Goal: Task Accomplishment & Management: Manage account settings

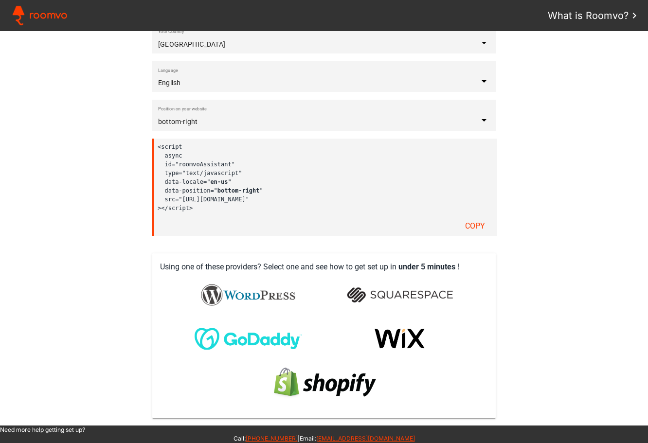
scroll to position [160, 0]
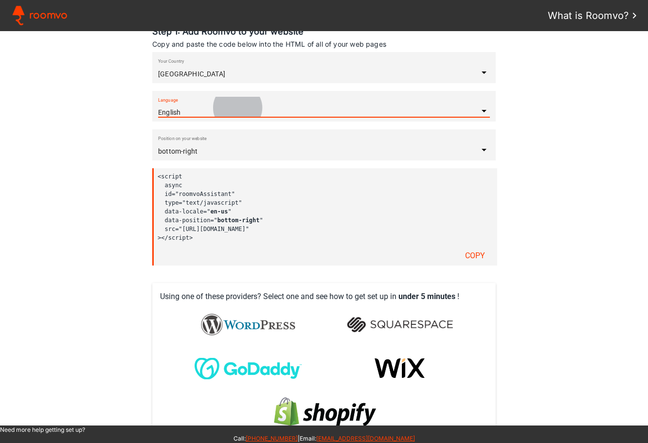
click at [236, 116] on div "Language English" at bounding box center [318, 111] width 320 height 12
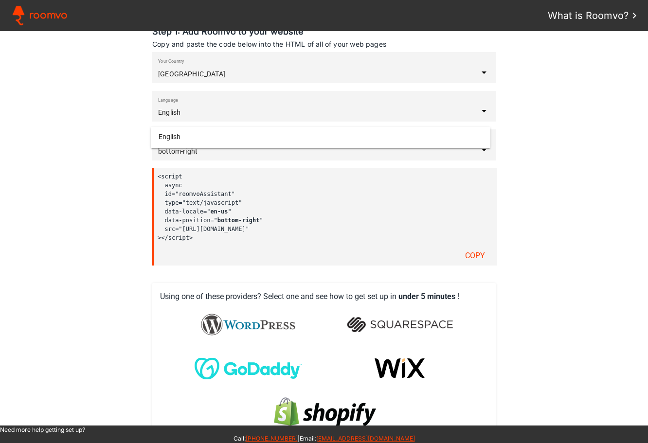
scroll to position [0, 0]
click at [503, 129] on assistant-instructions at bounding box center [324, 228] width 648 height 395
click at [300, 78] on input "United States" at bounding box center [318, 74] width 320 height 8
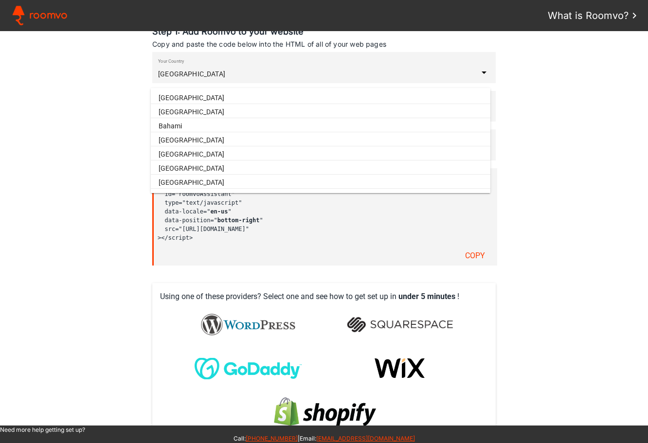
click at [112, 177] on assistant-instructions at bounding box center [324, 228] width 648 height 395
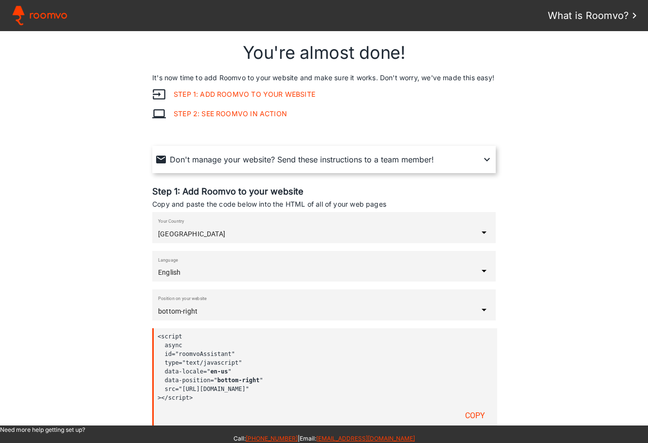
click at [44, 15] on span "Roomvo" at bounding box center [48, 15] width 38 height 15
click at [50, 14] on span "Roomvo" at bounding box center [48, 15] width 38 height 15
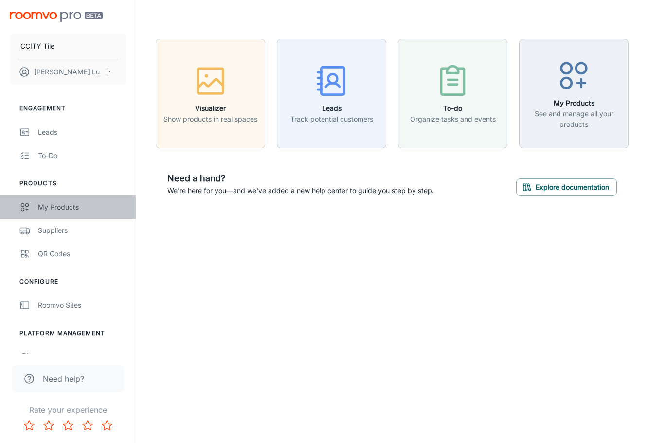
click at [61, 202] on div "My Products" at bounding box center [82, 207] width 88 height 11
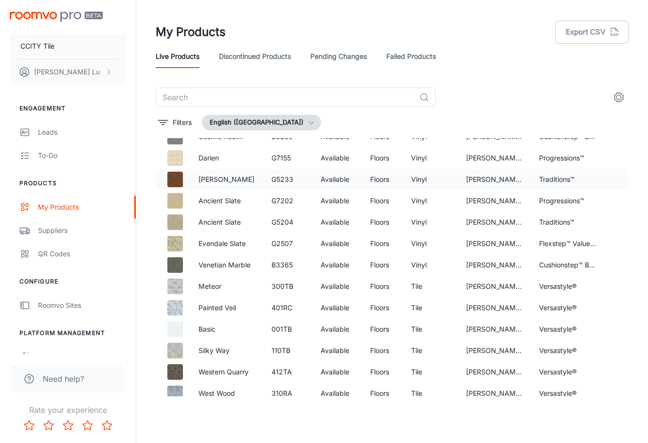
scroll to position [341, 0]
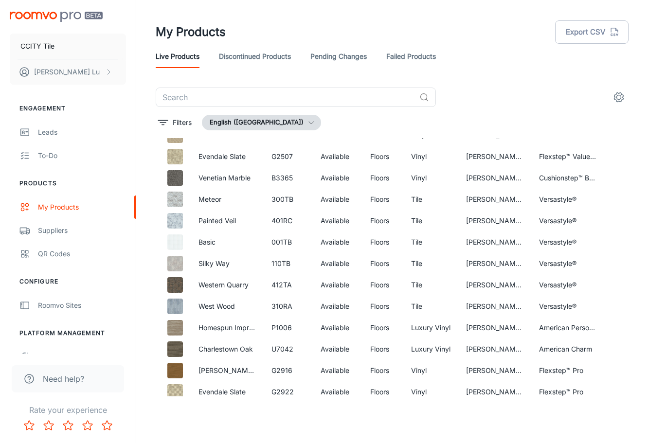
click at [336, 59] on link "Pending Changes" at bounding box center [339, 56] width 56 height 23
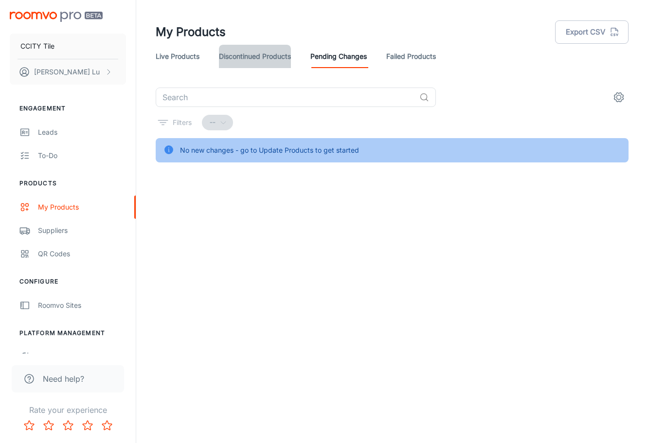
click at [257, 60] on link "Discontinued Products" at bounding box center [255, 56] width 72 height 23
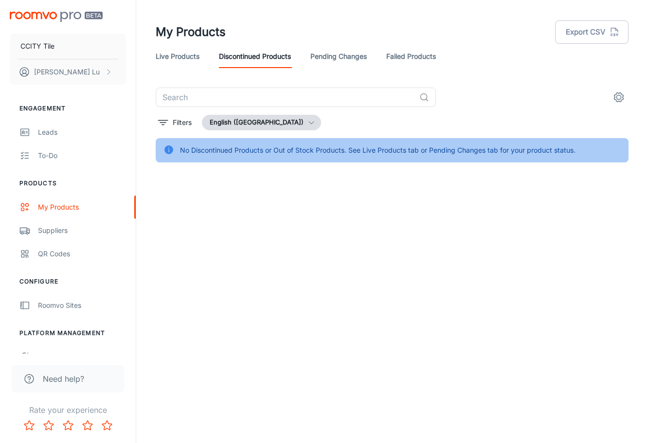
click at [258, 125] on button "English (United States)" at bounding box center [261, 123] width 119 height 16
click at [272, 146] on li "English (United States)" at bounding box center [268, 143] width 130 height 18
click at [170, 121] on button "Filters" at bounding box center [175, 123] width 38 height 16
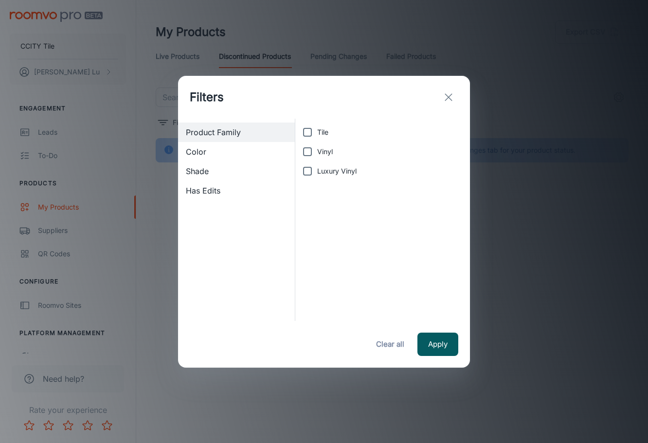
click at [302, 133] on input "Tile" at bounding box center [307, 132] width 19 height 19
checkbox input "true"
click at [437, 349] on button "Apply" at bounding box center [438, 344] width 41 height 23
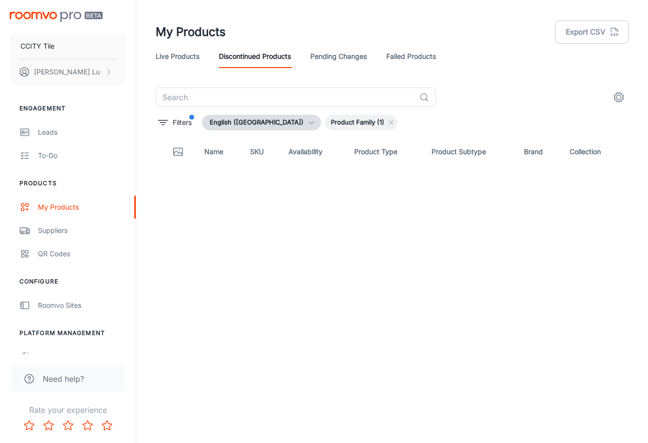
click at [623, 92] on icon "settings" at bounding box center [619, 98] width 12 height 12
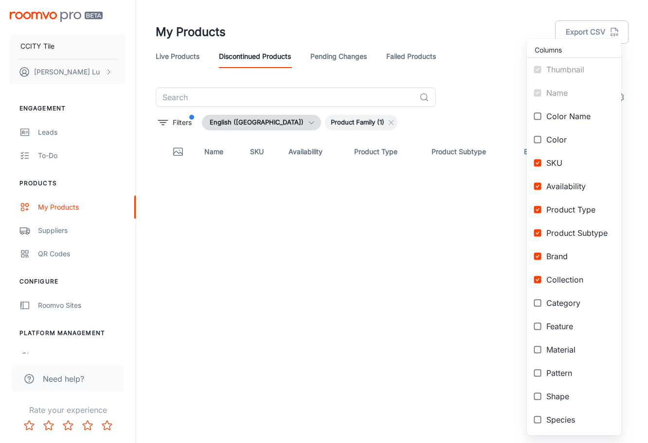
click at [109, 73] on div at bounding box center [324, 221] width 648 height 443
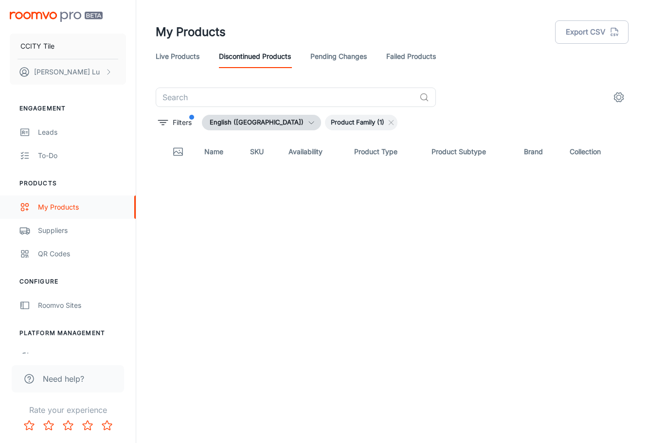
click at [53, 211] on div "My Products" at bounding box center [82, 207] width 88 height 11
click at [181, 62] on link "Live Products" at bounding box center [178, 56] width 44 height 23
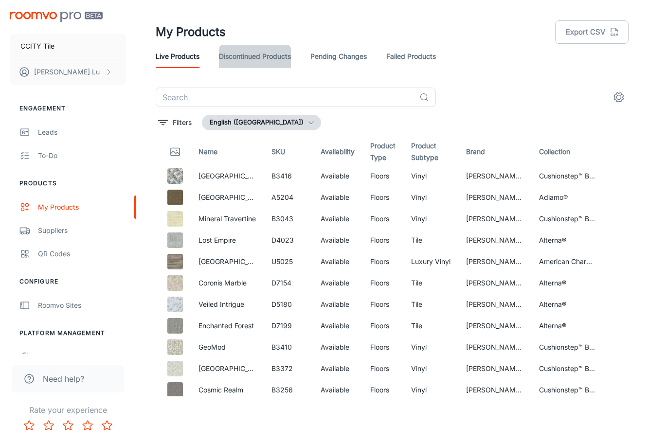
click at [259, 59] on link "Discontinued Products" at bounding box center [255, 56] width 72 height 23
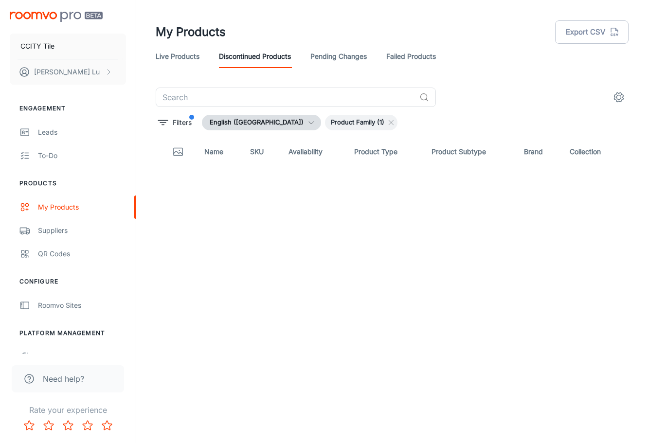
click at [335, 125] on span "Product Family (1)" at bounding box center [357, 123] width 65 height 10
click at [352, 120] on span "Product Family (1)" at bounding box center [357, 123] width 65 height 10
click at [325, 122] on span "Product Family (1)" at bounding box center [357, 123] width 65 height 10
click at [65, 235] on div "Suppliers" at bounding box center [82, 230] width 88 height 11
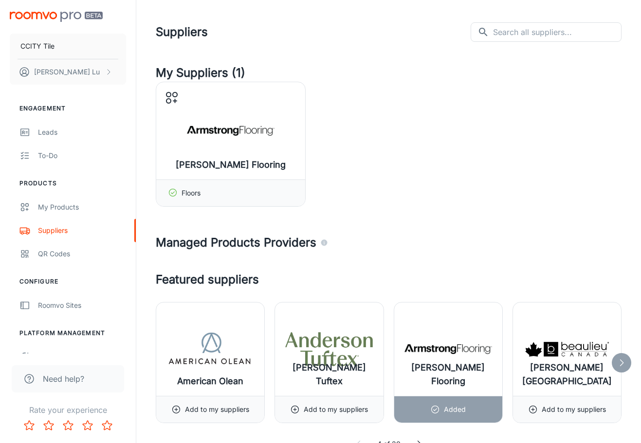
scroll to position [195, 0]
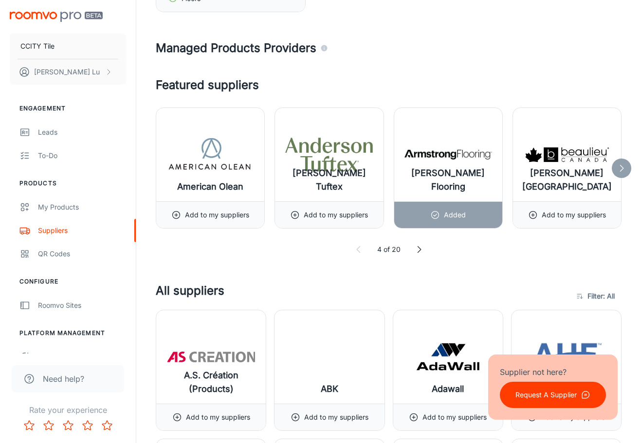
click at [418, 250] on icon at bounding box center [419, 250] width 10 height 10
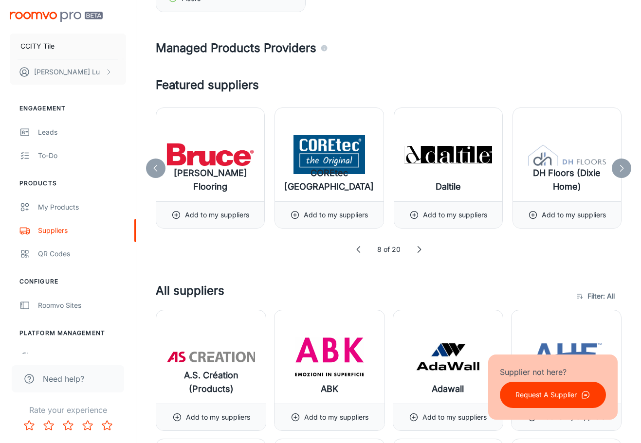
click at [418, 250] on icon at bounding box center [419, 250] width 10 height 10
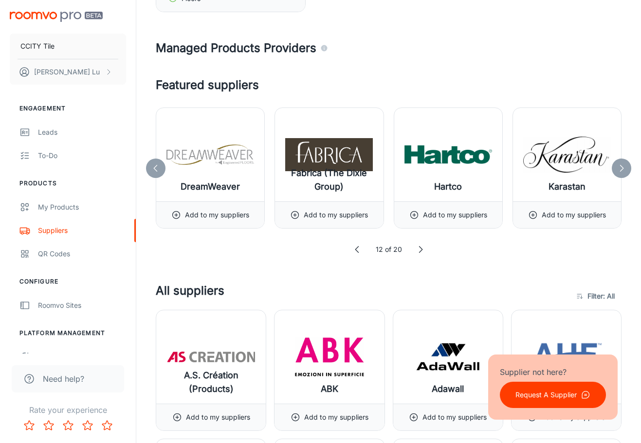
click at [418, 250] on icon at bounding box center [421, 250] width 10 height 10
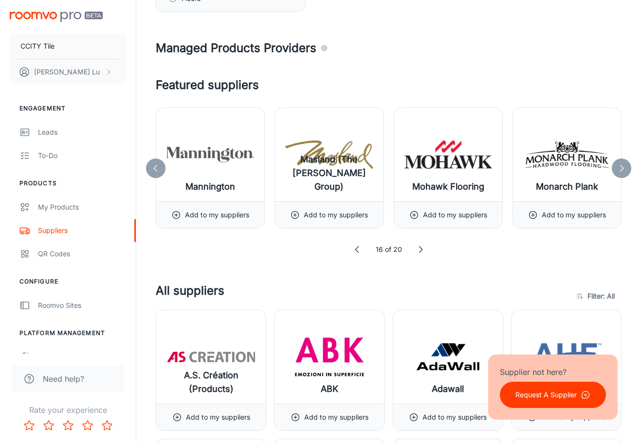
drag, startPoint x: 418, startPoint y: 250, endPoint x: 419, endPoint y: 256, distance: 5.4
click at [418, 252] on icon at bounding box center [421, 250] width 10 height 10
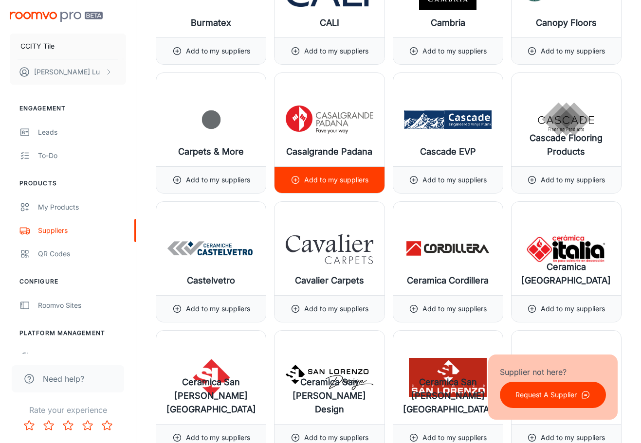
scroll to position [2239, 0]
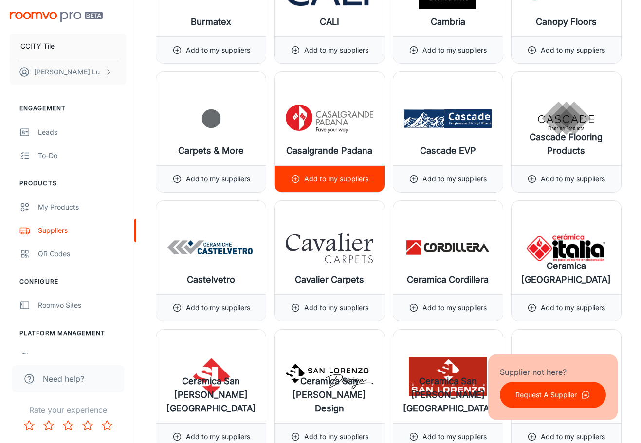
click at [331, 181] on p "Add to my suppliers" at bounding box center [336, 179] width 64 height 11
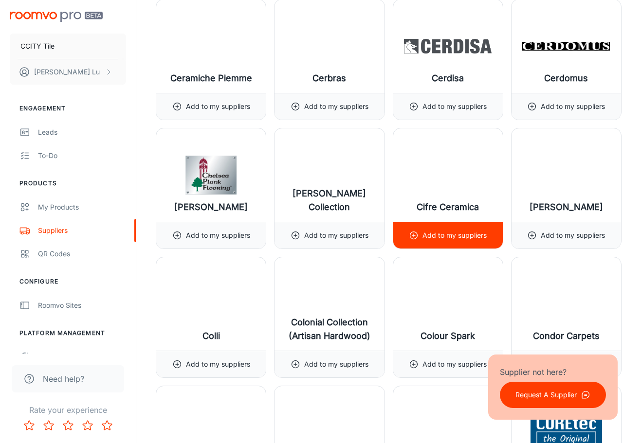
scroll to position [2726, 0]
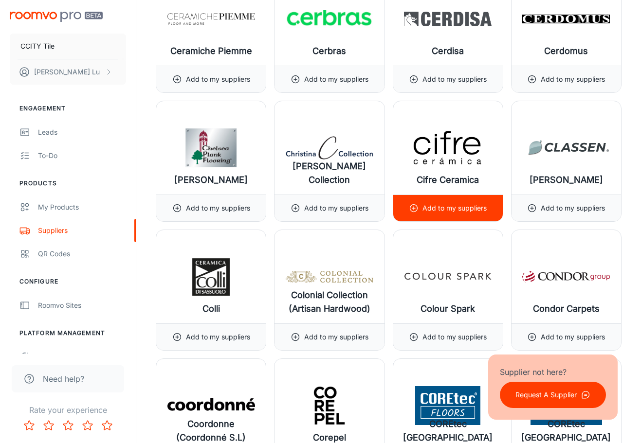
click at [413, 208] on line at bounding box center [413, 208] width 3 height 0
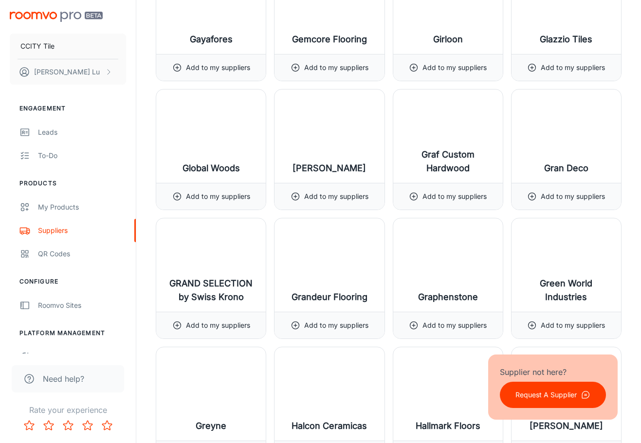
scroll to position [5182, 0]
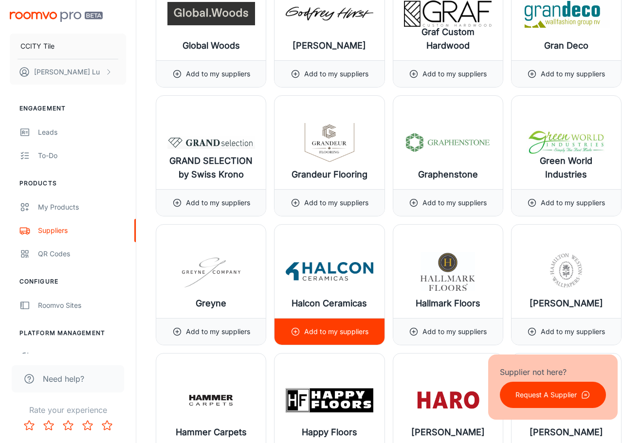
click at [293, 332] on icon at bounding box center [296, 332] width 10 height 10
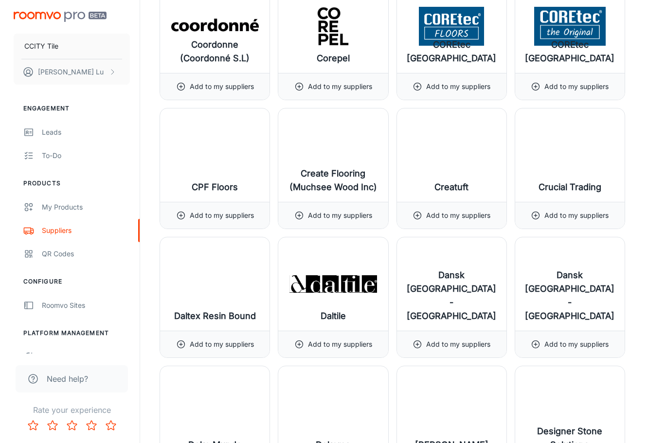
scroll to position [0, 0]
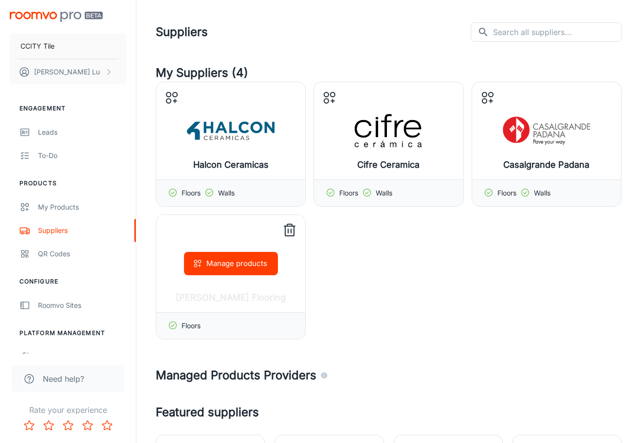
click at [294, 229] on icon at bounding box center [290, 231] width 16 height 16
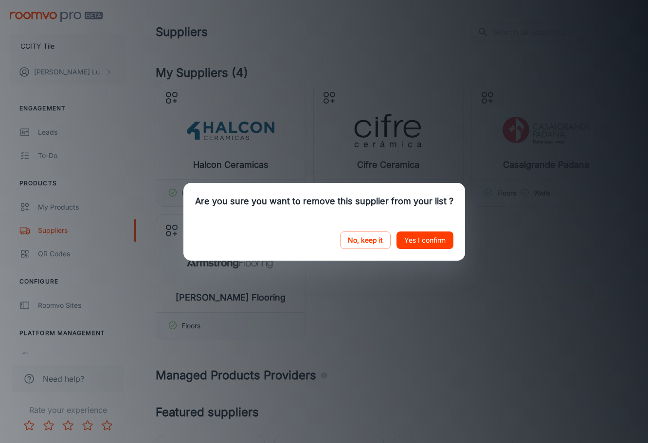
click at [424, 244] on button "Yes I confirm" at bounding box center [425, 241] width 57 height 18
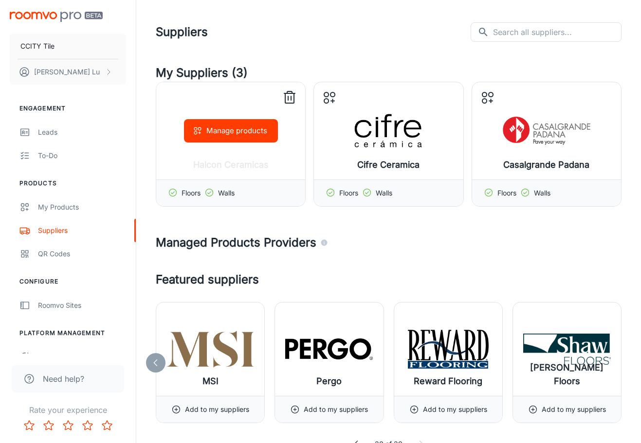
click at [292, 100] on icon at bounding box center [290, 98] width 16 height 16
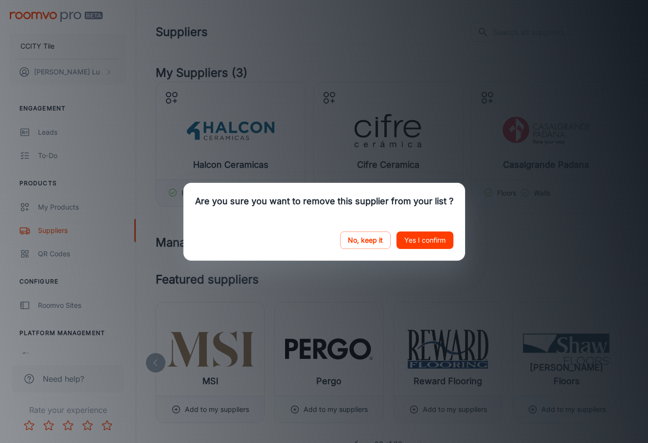
drag, startPoint x: 421, startPoint y: 230, endPoint x: 425, endPoint y: 237, distance: 8.4
click at [421, 230] on div "No, keep it Yes I confirm" at bounding box center [325, 240] width 282 height 41
click at [425, 237] on button "Yes I confirm" at bounding box center [425, 241] width 57 height 18
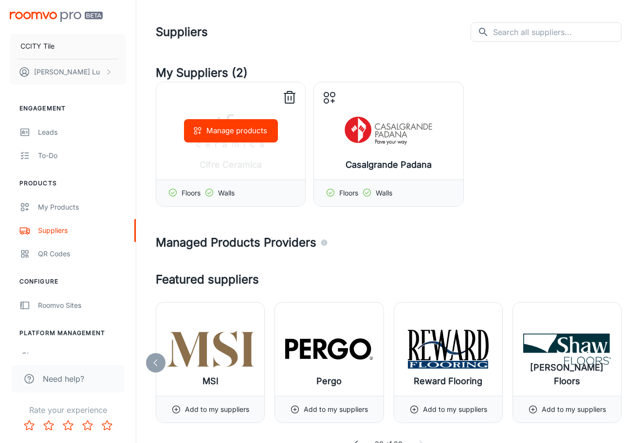
click at [173, 194] on icon at bounding box center [173, 193] width 10 height 10
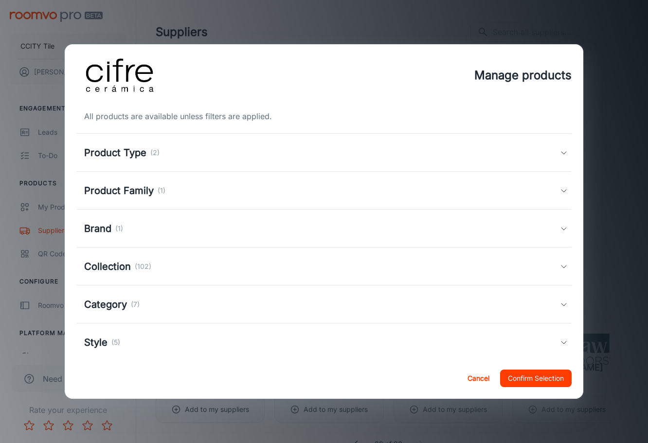
drag, startPoint x: 544, startPoint y: 380, endPoint x: 551, endPoint y: 238, distance: 141.8
click at [263, 374] on div "Cancel Confirm Selection" at bounding box center [324, 378] width 519 height 41
click at [560, 227] on icon at bounding box center [564, 229] width 8 height 8
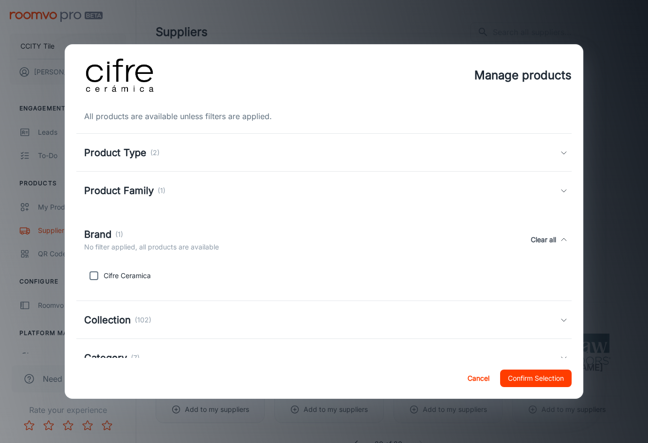
click at [119, 276] on p "Cifre Ceramica" at bounding box center [127, 276] width 47 height 11
click at [93, 280] on input "checkbox" at bounding box center [93, 275] width 19 height 19
click at [542, 241] on button "Clear all" at bounding box center [543, 239] width 33 height 25
checkbox input "false"
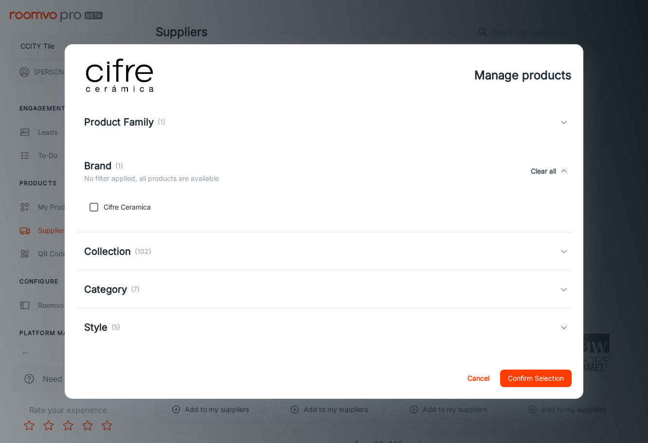
click at [471, 380] on button "Cancel" at bounding box center [478, 379] width 31 height 18
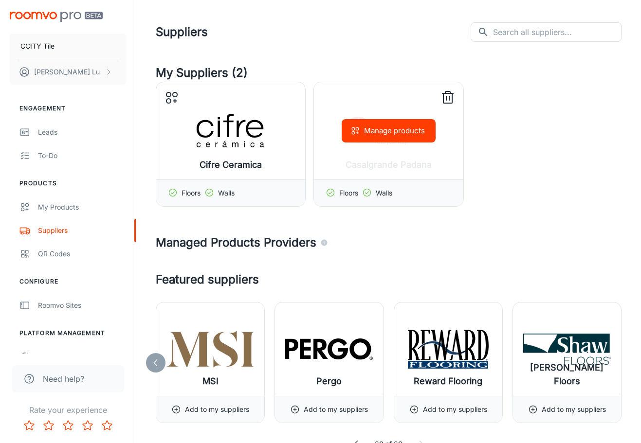
click at [377, 140] on button "Manage products" at bounding box center [389, 130] width 94 height 23
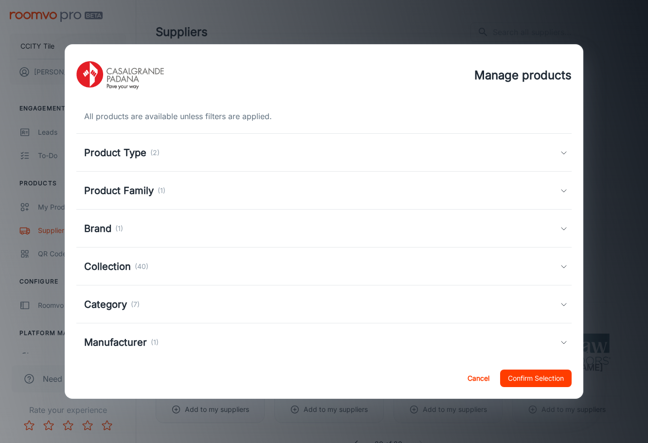
click at [560, 149] on icon at bounding box center [564, 153] width 8 height 8
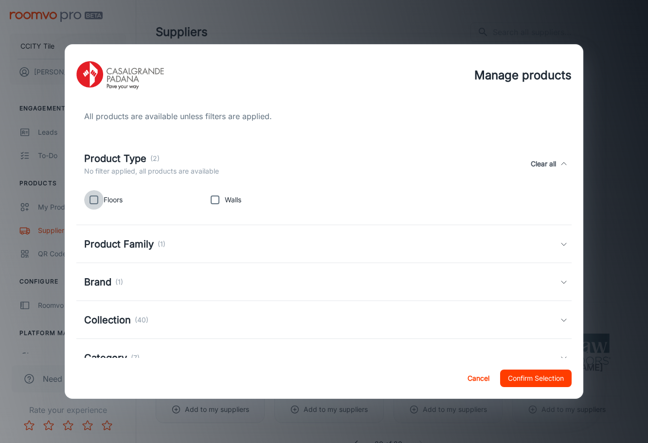
click at [96, 199] on input "checkbox" at bounding box center [93, 199] width 19 height 19
checkbox input "true"
click at [217, 200] on input "checkbox" at bounding box center [214, 199] width 19 height 19
checkbox input "true"
click at [203, 250] on div "Product Family (1)" at bounding box center [322, 244] width 476 height 15
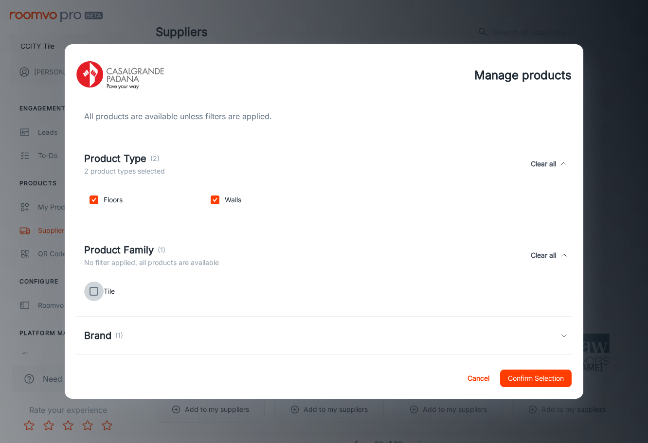
click at [97, 294] on input "checkbox" at bounding box center [93, 291] width 19 height 19
checkbox input "true"
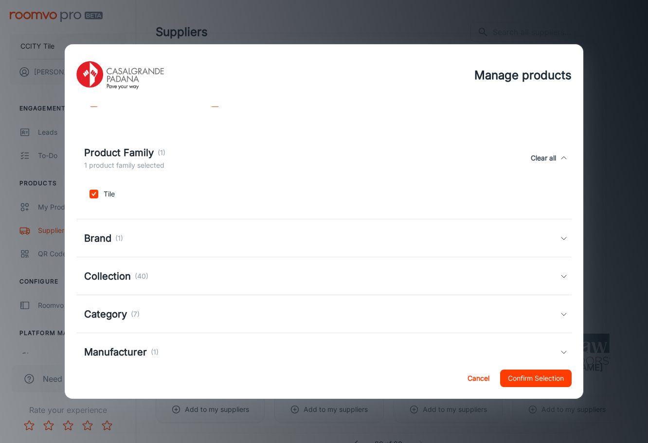
click at [127, 234] on div "Brand (1)" at bounding box center [322, 238] width 476 height 15
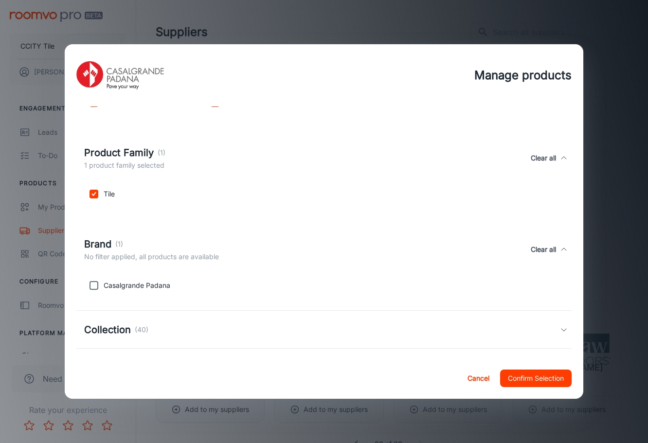
click at [123, 278] on div "Casalgrande Padana" at bounding box center [140, 283] width 121 height 23
click at [126, 286] on p "Casalgrande Padana" at bounding box center [137, 285] width 67 height 11
click at [94, 289] on input "checkbox" at bounding box center [93, 285] width 19 height 19
checkbox input "true"
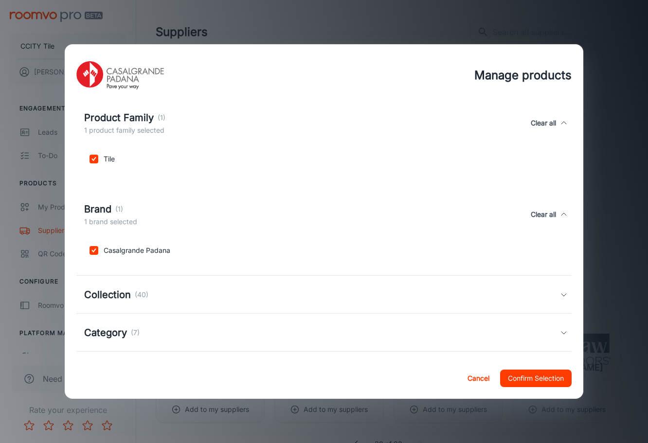
scroll to position [176, 0]
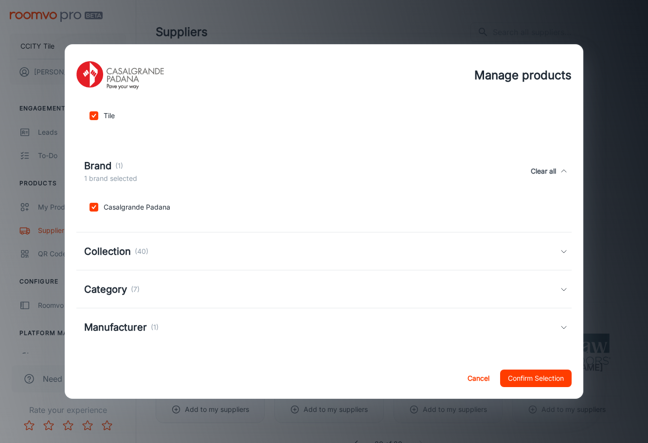
click at [131, 253] on div "Collection (40)" at bounding box center [116, 251] width 64 height 15
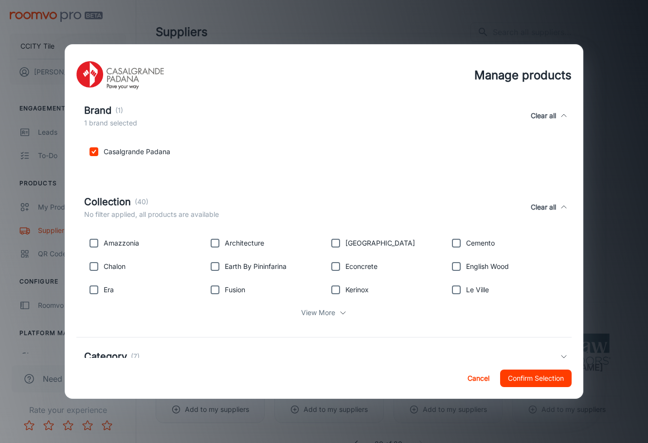
scroll to position [298, 0]
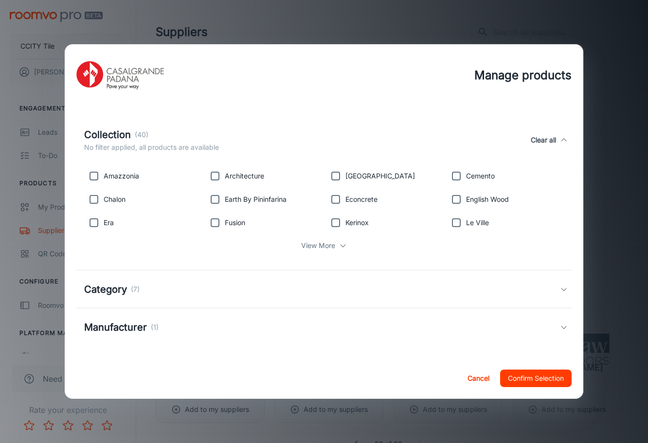
click at [136, 327] on h5 "Manufacturer" at bounding box center [115, 327] width 63 height 15
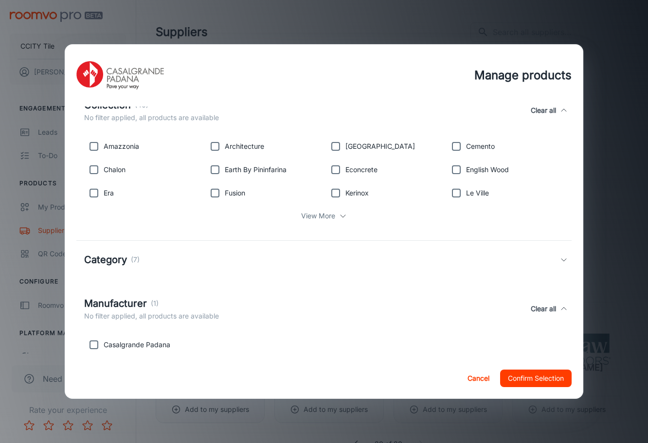
scroll to position [344, 0]
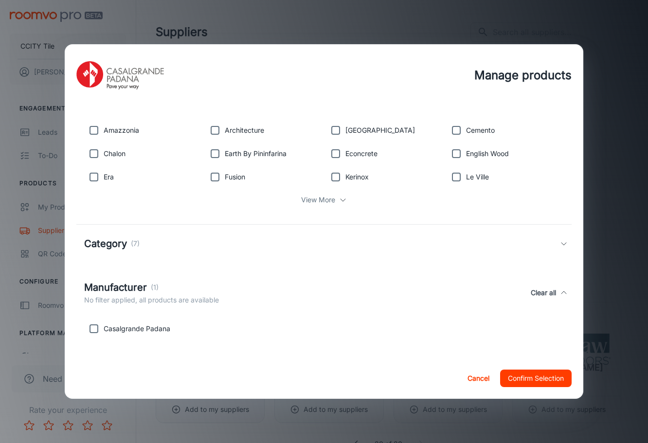
click at [146, 327] on p "Casalgrande Padana" at bounding box center [137, 329] width 67 height 11
click at [96, 331] on input "checkbox" at bounding box center [93, 328] width 19 height 19
checkbox input "true"
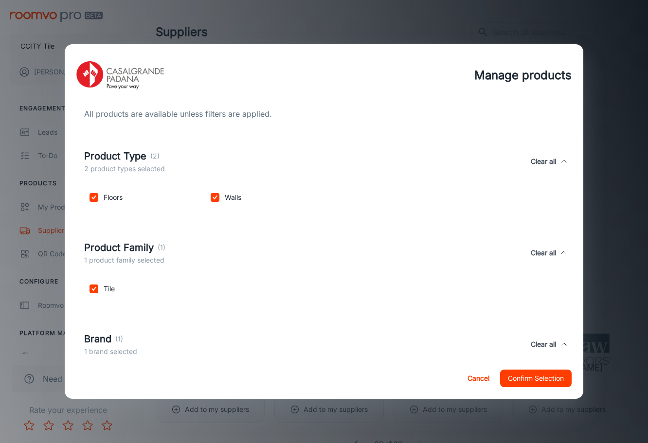
scroll to position [0, 0]
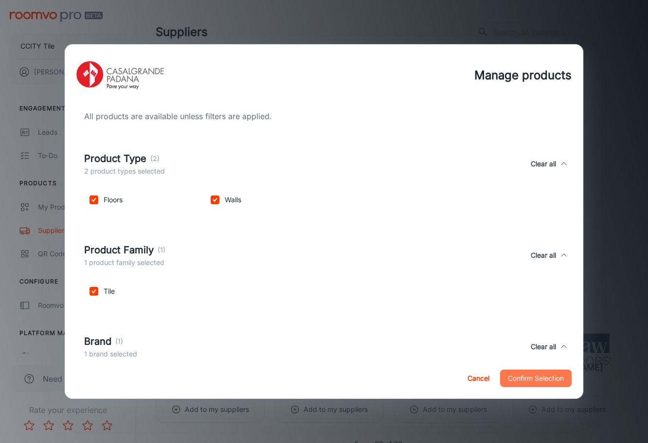
click at [540, 379] on button "Confirm Selection" at bounding box center [536, 379] width 72 height 18
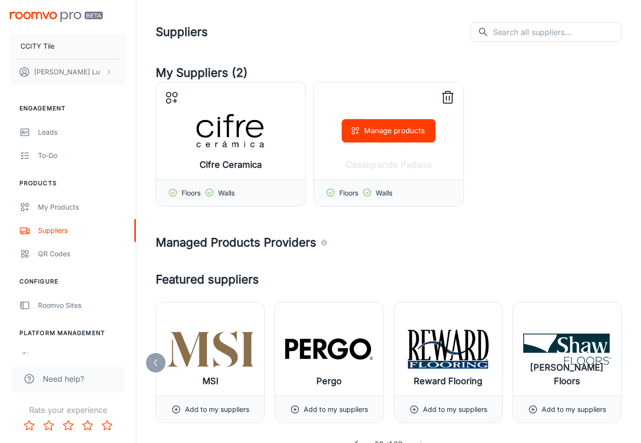
click at [385, 130] on button "Manage products" at bounding box center [389, 130] width 94 height 23
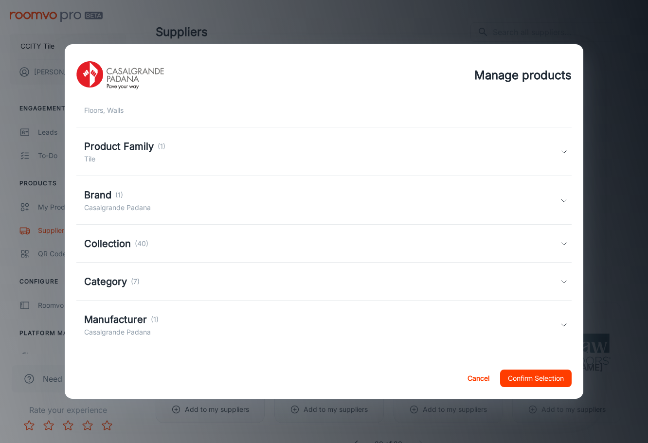
scroll to position [58, 0]
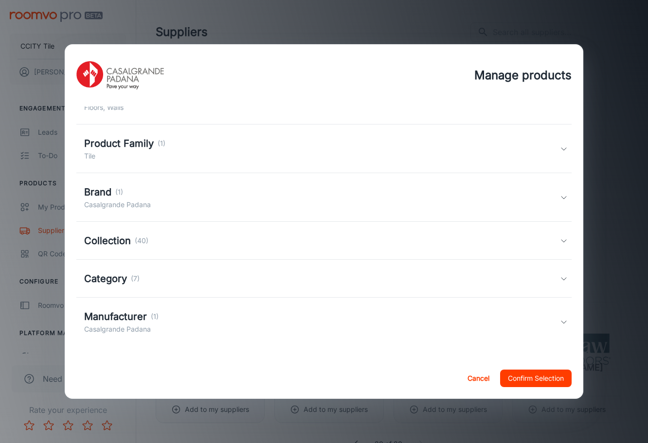
click at [114, 241] on h5 "Collection" at bounding box center [107, 241] width 47 height 15
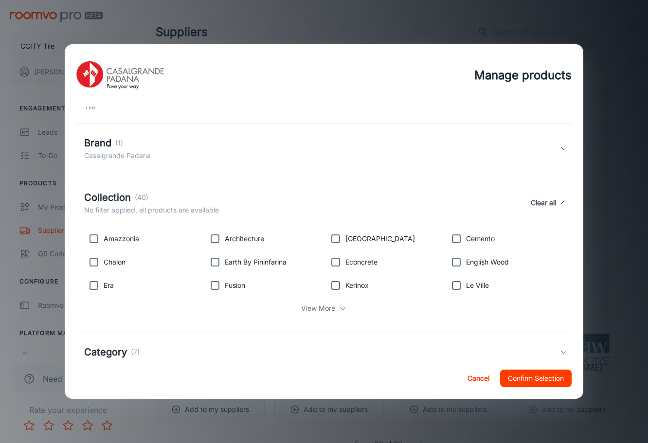
scroll to position [181, 0]
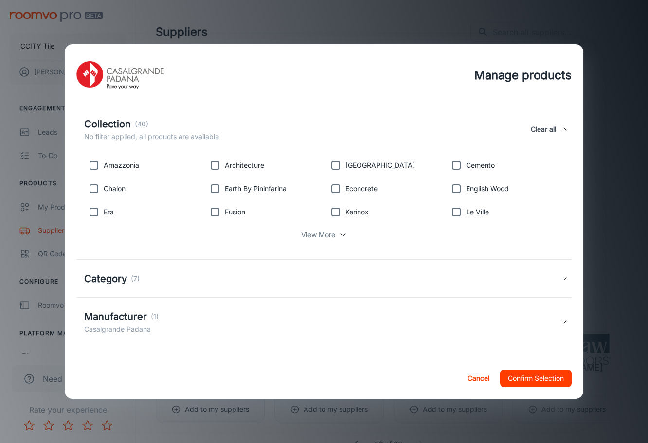
click at [331, 237] on p "View More" at bounding box center [318, 235] width 34 height 11
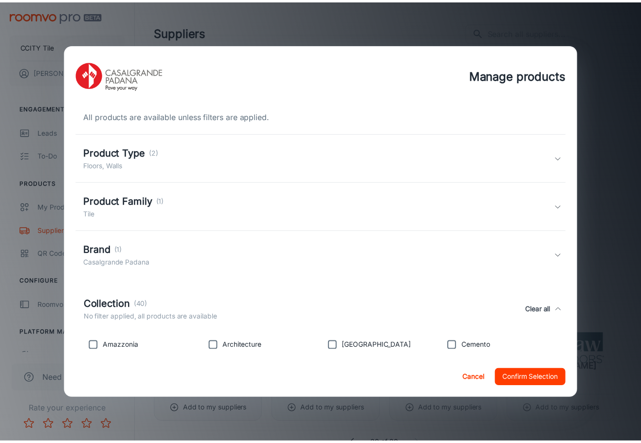
scroll to position [195, 0]
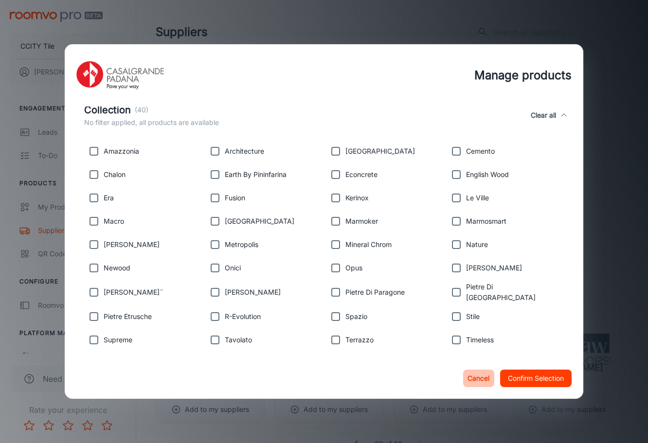
click at [479, 384] on button "Cancel" at bounding box center [478, 379] width 31 height 18
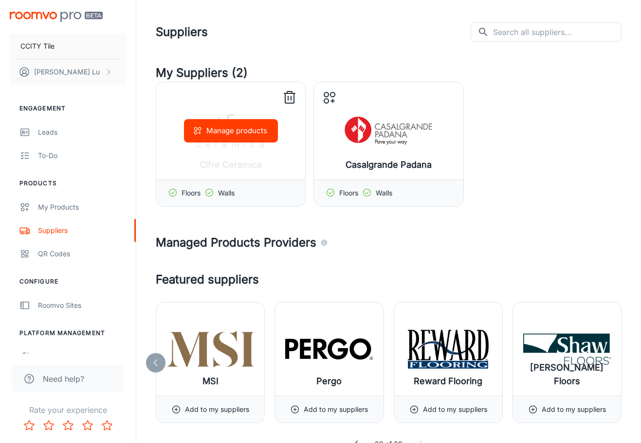
click at [289, 95] on icon at bounding box center [290, 98] width 16 height 16
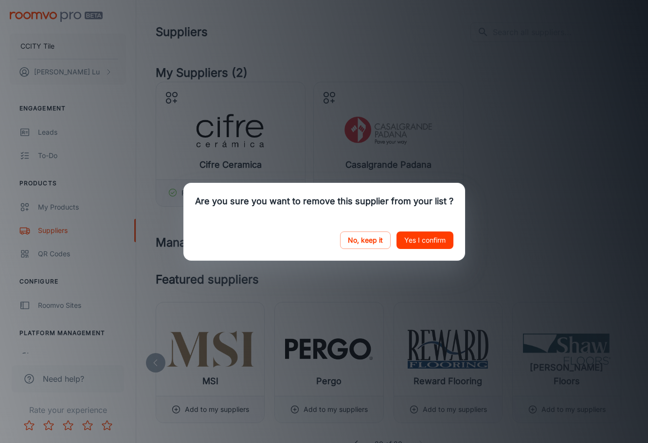
click at [440, 240] on button "Yes I confirm" at bounding box center [425, 241] width 57 height 18
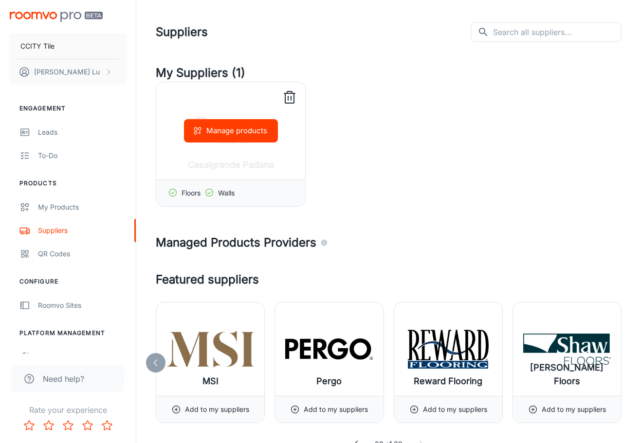
click at [291, 96] on line at bounding box center [291, 98] width 0 height 4
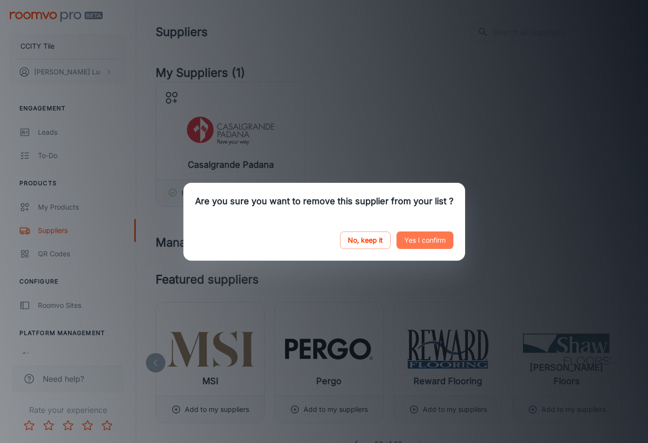
click at [424, 243] on button "Yes I confirm" at bounding box center [425, 241] width 57 height 18
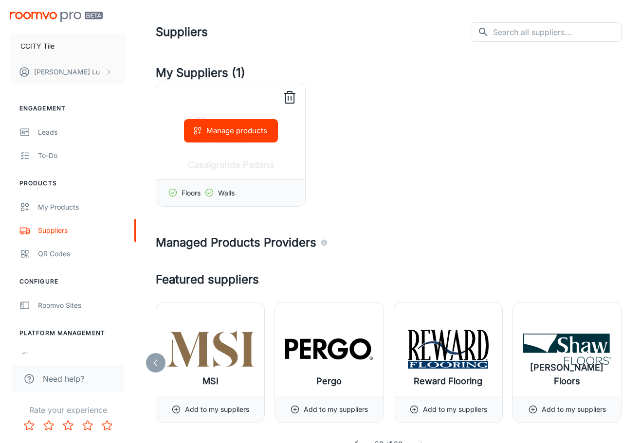
click at [289, 96] on icon at bounding box center [290, 98] width 16 height 16
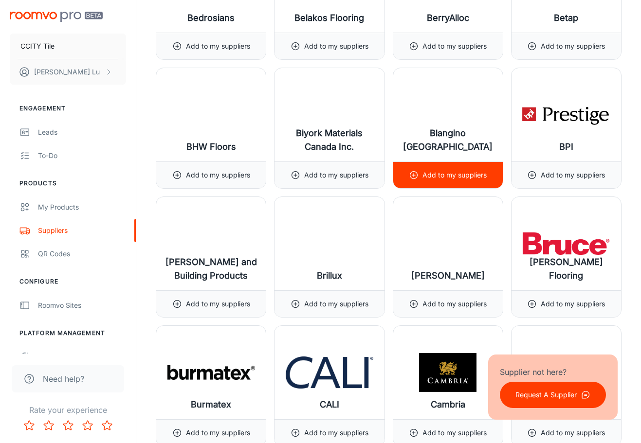
scroll to position [1947, 0]
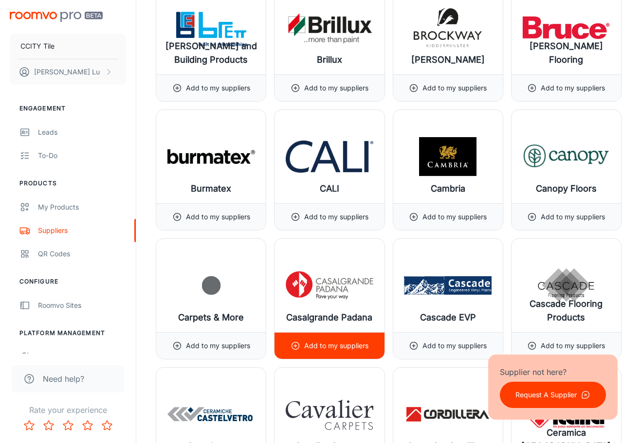
click at [310, 344] on p "Add to my suppliers" at bounding box center [336, 346] width 64 height 11
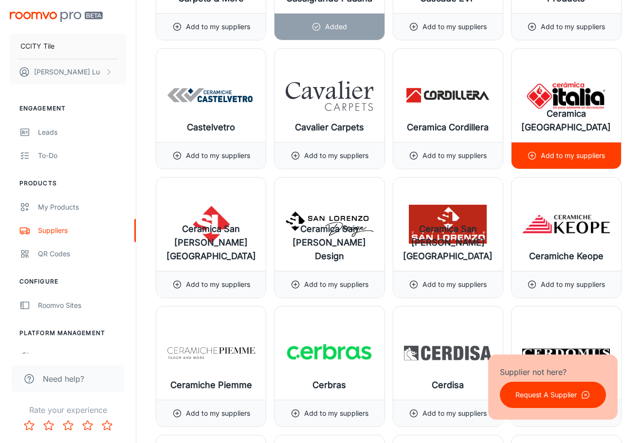
scroll to position [2580, 0]
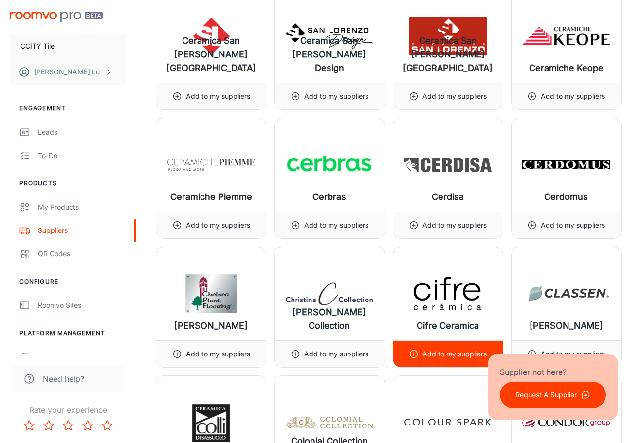
click at [413, 355] on icon at bounding box center [414, 355] width 10 height 10
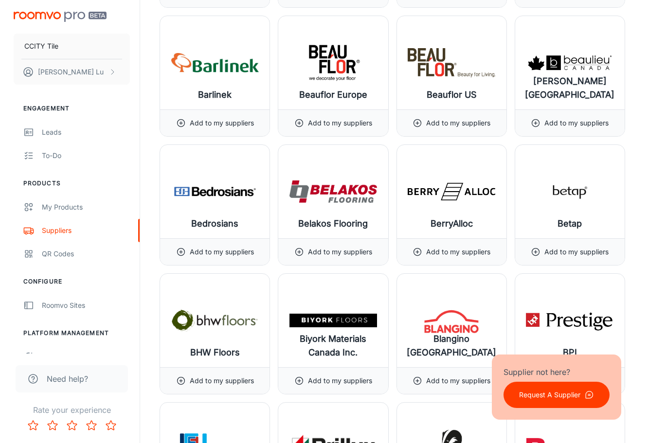
scroll to position [0, 0]
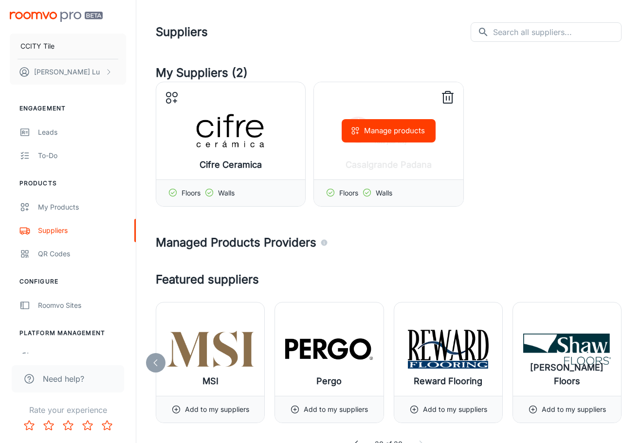
click at [389, 136] on button "Manage products" at bounding box center [389, 130] width 94 height 23
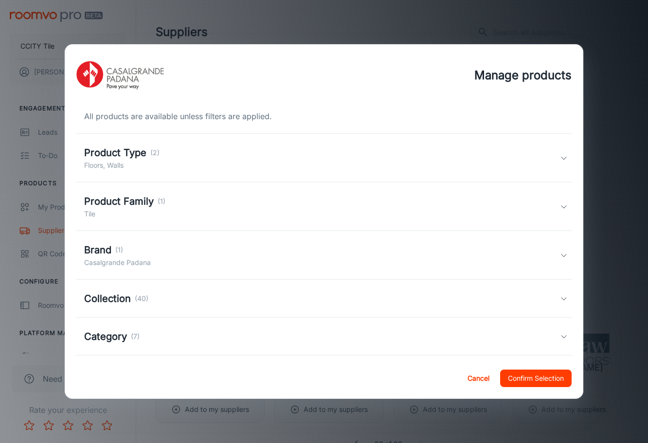
click at [179, 158] on div "Product Type (2) Floors, Walls" at bounding box center [322, 158] width 476 height 25
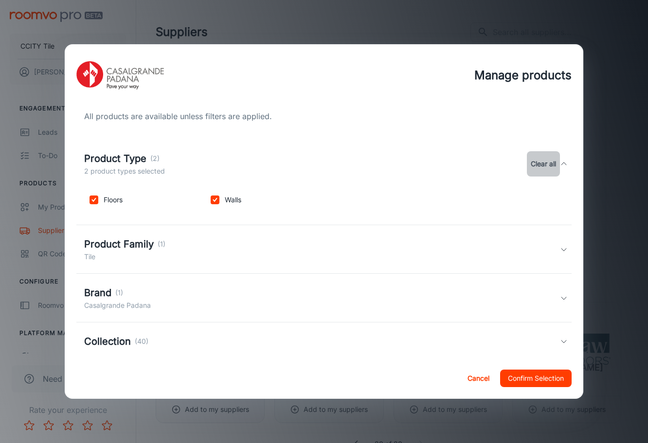
click at [547, 166] on button "Clear all" at bounding box center [543, 163] width 33 height 25
checkbox input "false"
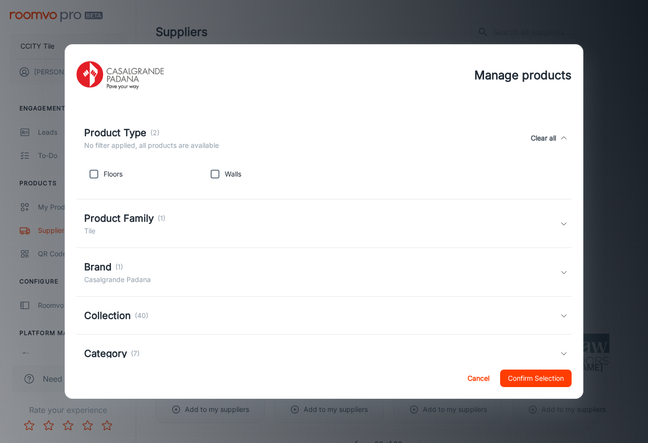
scroll to position [49, 0]
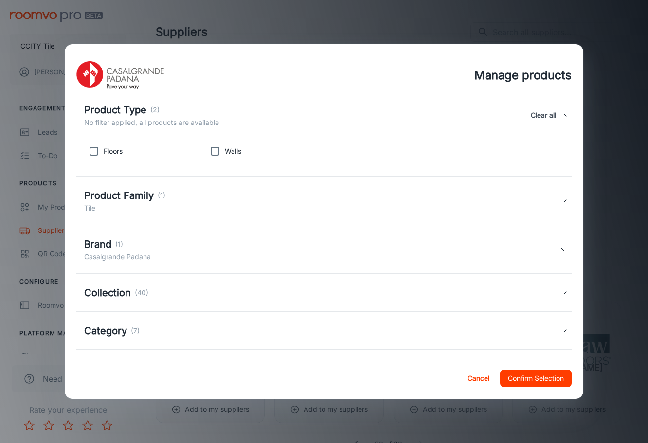
click at [123, 198] on h5 "Product Family" at bounding box center [119, 195] width 70 height 15
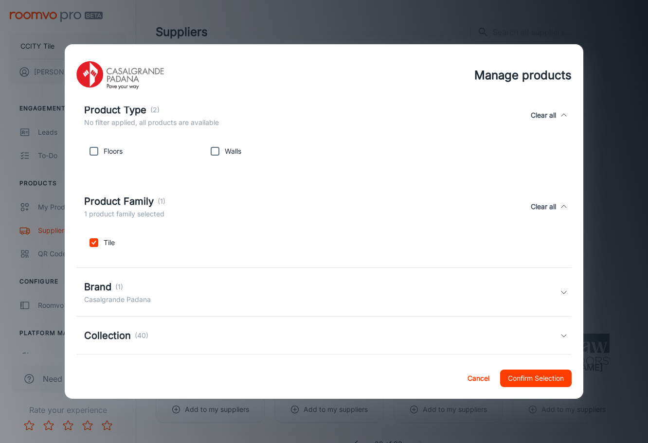
click at [530, 203] on button "Clear all" at bounding box center [543, 206] width 33 height 25
checkbox input "false"
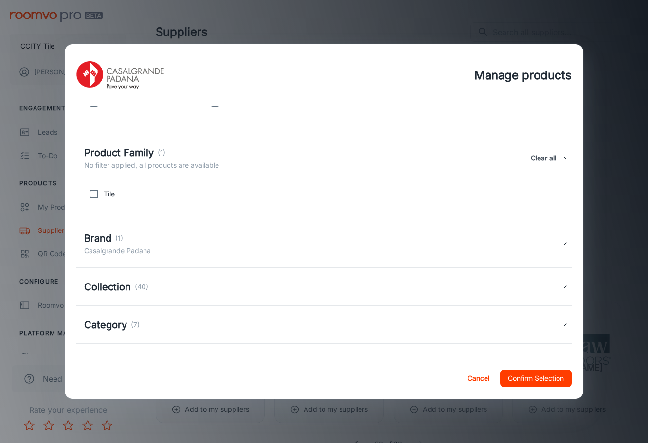
click at [120, 246] on p "Casalgrande Padana" at bounding box center [117, 251] width 67 height 11
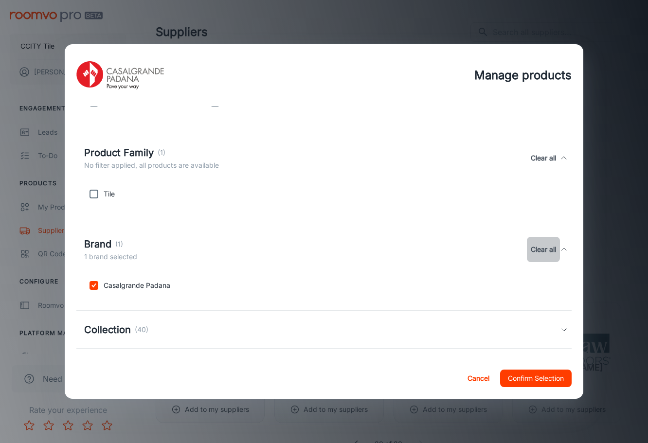
click at [538, 245] on button "Clear all" at bounding box center [543, 249] width 33 height 25
checkbox input "false"
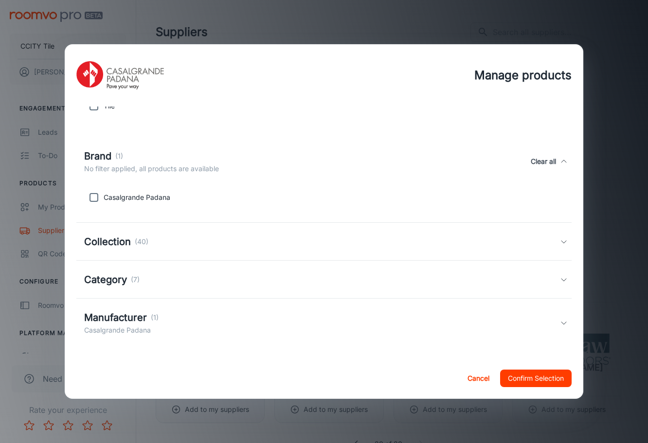
scroll to position [186, 0]
click at [165, 238] on div "Collection (40)" at bounding box center [322, 241] width 476 height 15
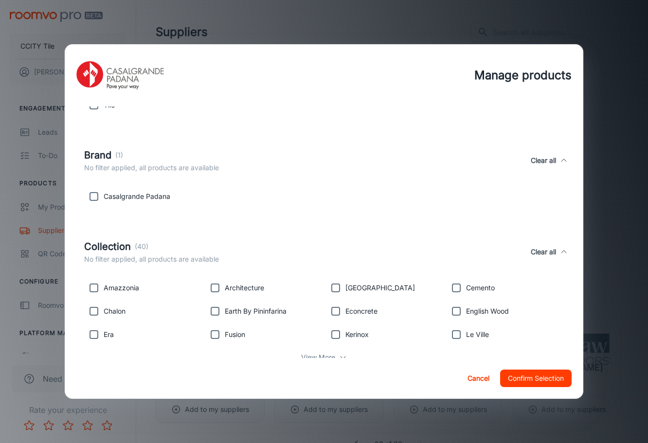
click at [541, 256] on button "Clear all" at bounding box center [543, 251] width 33 height 25
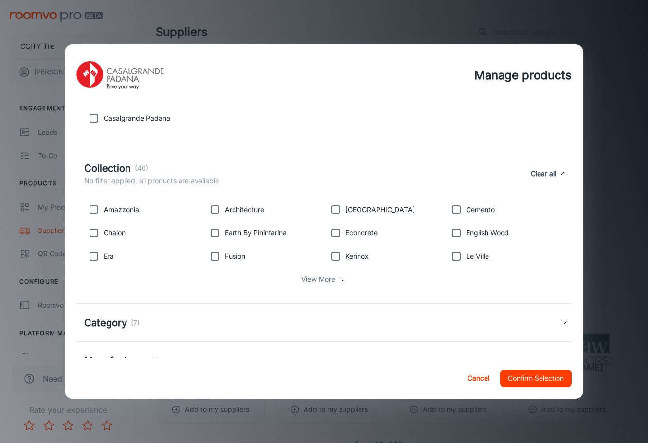
scroll to position [309, 0]
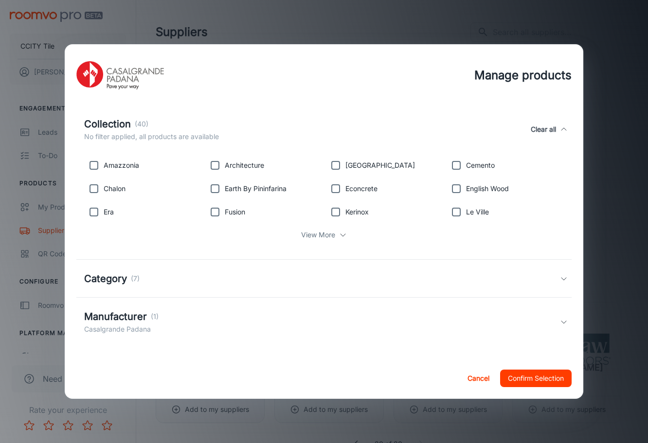
click at [130, 280] on div "Category (7)" at bounding box center [111, 279] width 55 height 15
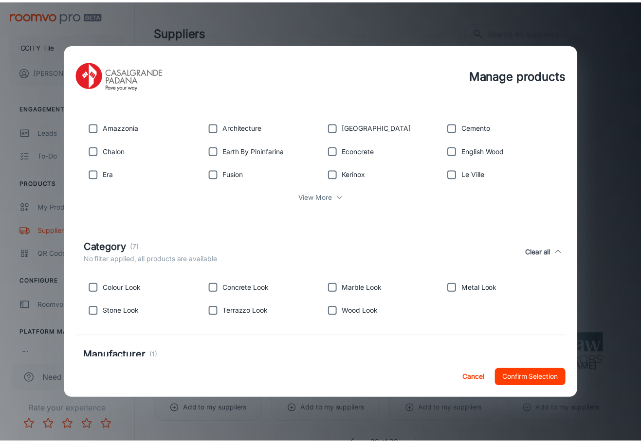
scroll to position [386, 0]
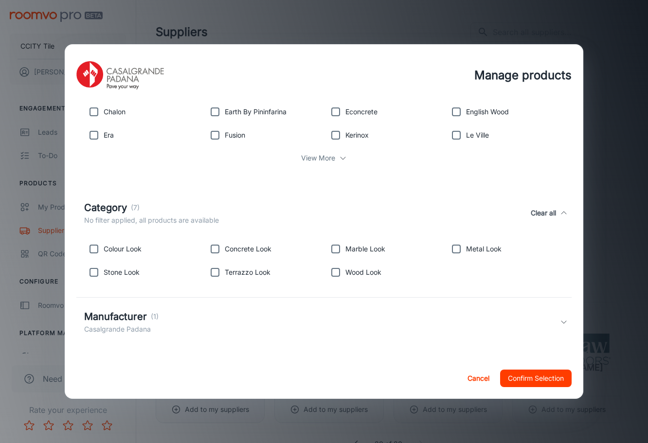
click at [116, 318] on h5 "Manufacturer" at bounding box center [115, 317] width 63 height 15
click at [541, 325] on button "Clear all" at bounding box center [543, 327] width 33 height 25
checkbox input "false"
click at [546, 377] on button "Confirm Selection" at bounding box center [536, 379] width 72 height 18
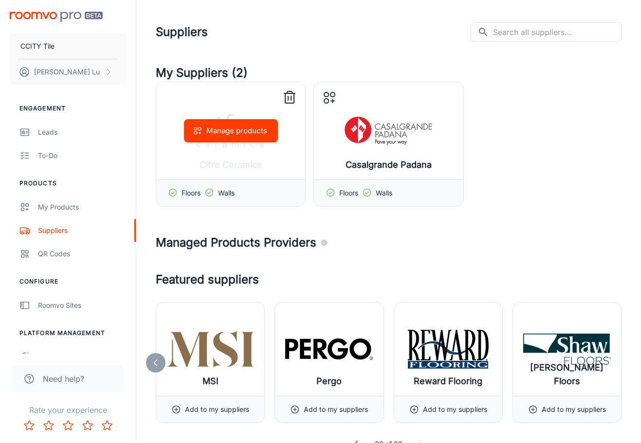
click at [222, 132] on button "Manage products" at bounding box center [231, 130] width 94 height 23
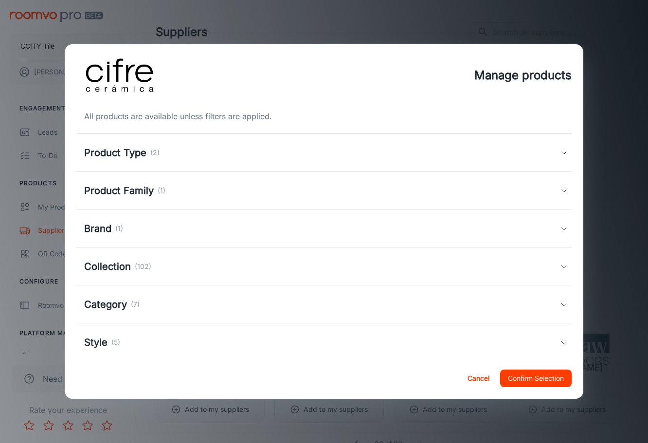
click at [269, 146] on div "Product Type (2)" at bounding box center [322, 153] width 476 height 15
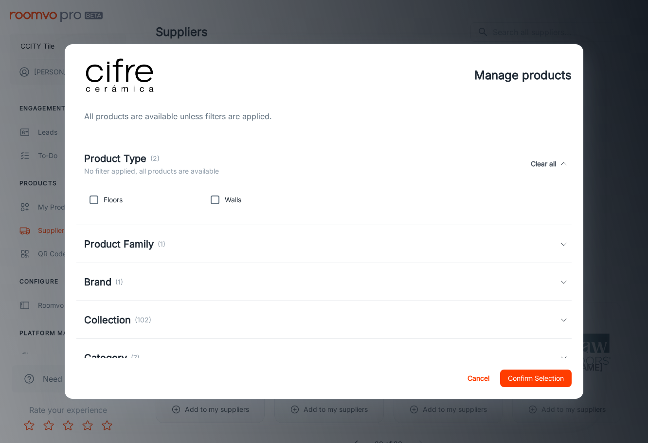
click at [617, 128] on div "Manage products All products are available unless filters are applied. Product …" at bounding box center [324, 221] width 648 height 443
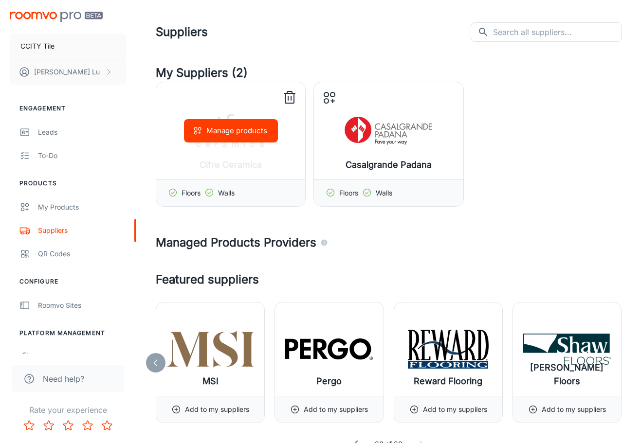
click at [280, 166] on div "Manage products" at bounding box center [230, 130] width 149 height 97
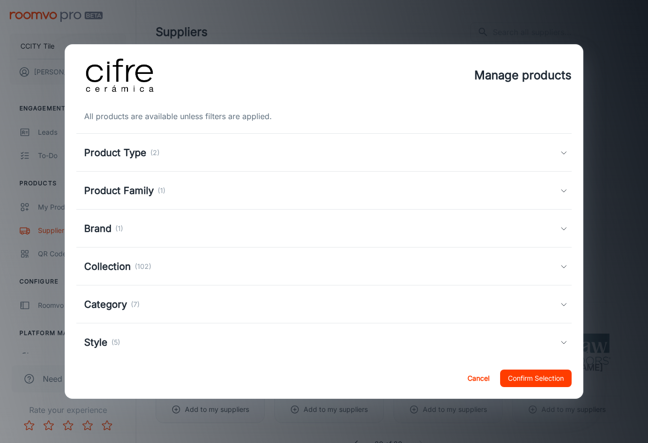
click at [533, 373] on button "Confirm Selection" at bounding box center [536, 379] width 72 height 18
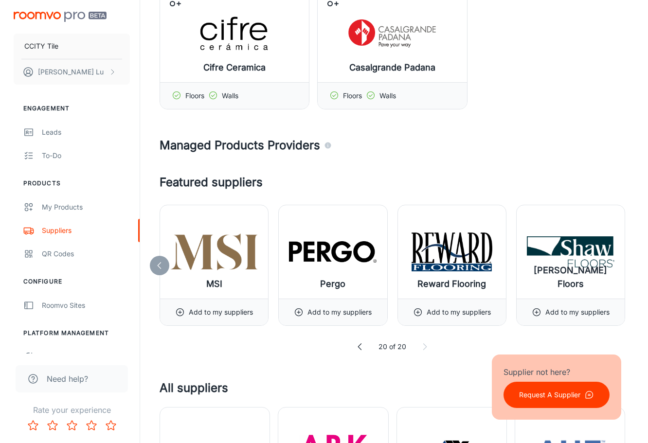
scroll to position [0, 0]
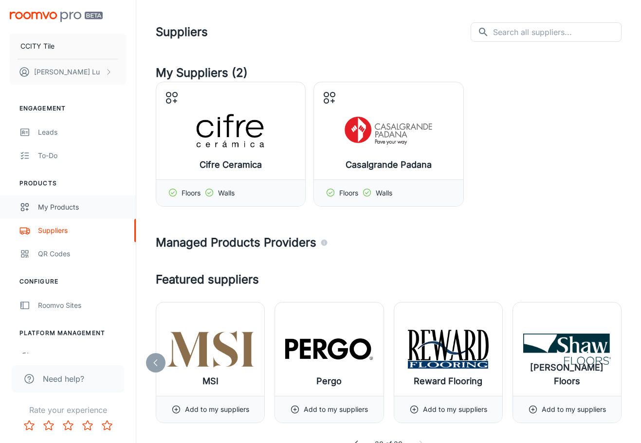
click at [52, 203] on div "My Products" at bounding box center [82, 207] width 88 height 11
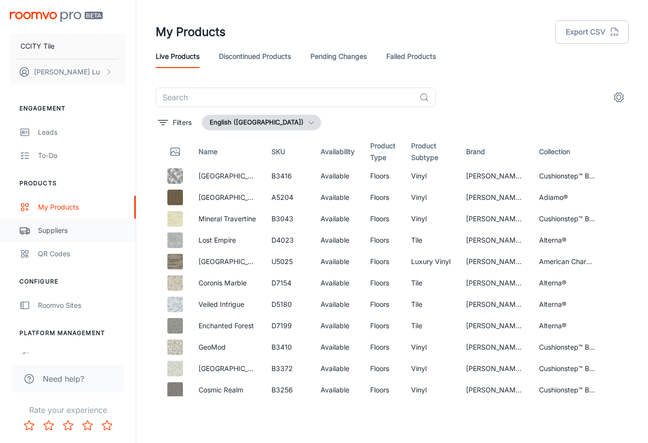
click at [54, 232] on div "Suppliers" at bounding box center [82, 230] width 88 height 11
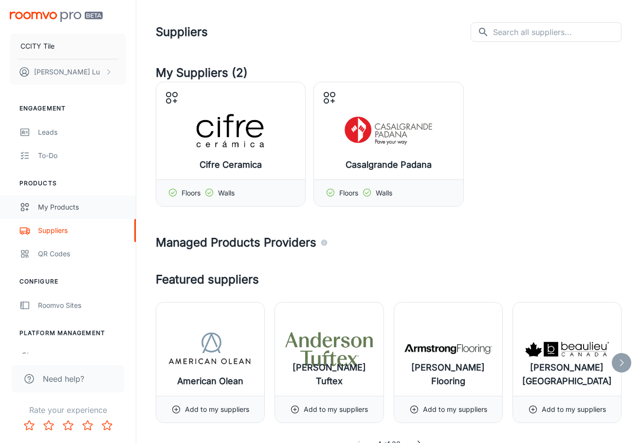
click at [57, 210] on div "My Products" at bounding box center [82, 207] width 88 height 11
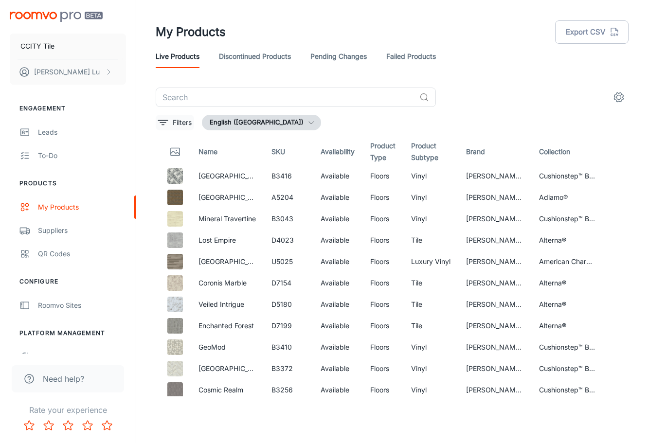
click at [184, 126] on p "Filters" at bounding box center [182, 122] width 19 height 11
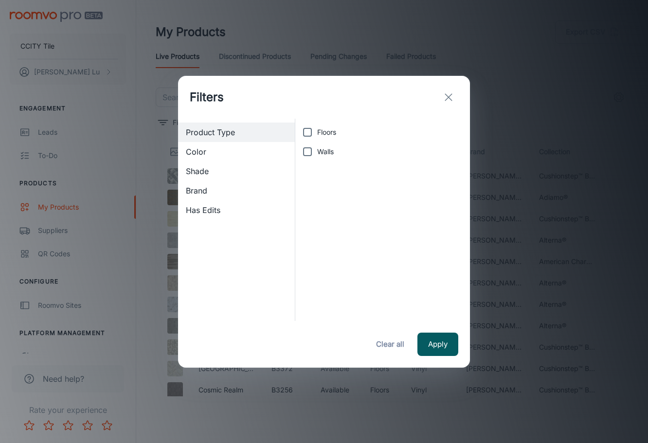
drag, startPoint x: 448, startPoint y: 97, endPoint x: 188, endPoint y: 191, distance: 276.1
click at [188, 195] on div "Filters Product Type Color Shade Brand Has Edits Floors Walls Apply Clear all" at bounding box center [324, 222] width 292 height 292
click at [190, 190] on span "Brand" at bounding box center [236, 191] width 101 height 12
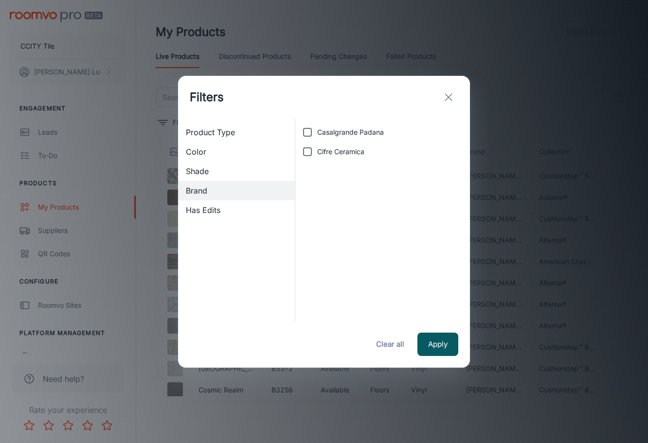
click at [459, 95] on div "Filters" at bounding box center [324, 97] width 292 height 43
click at [448, 93] on icon "exit" at bounding box center [449, 98] width 12 height 12
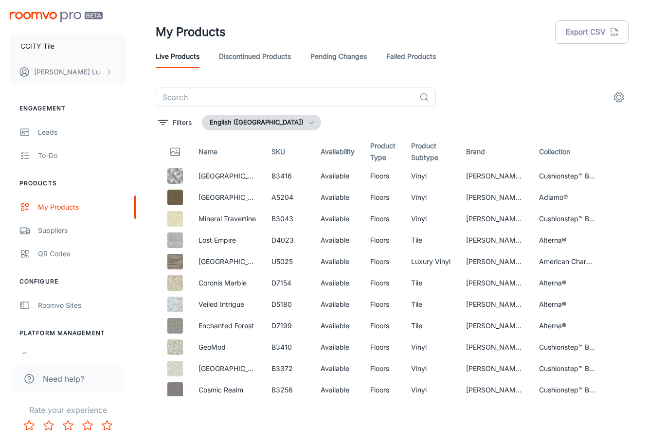
click at [308, 121] on icon "button" at bounding box center [312, 123] width 8 height 8
click at [253, 143] on li "English (United States)" at bounding box center [268, 143] width 130 height 18
click at [626, 94] on button "settings" at bounding box center [618, 97] width 19 height 19
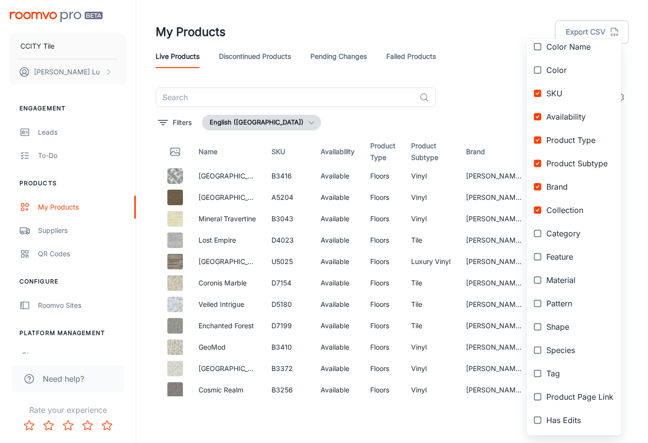
scroll to position [93, 0]
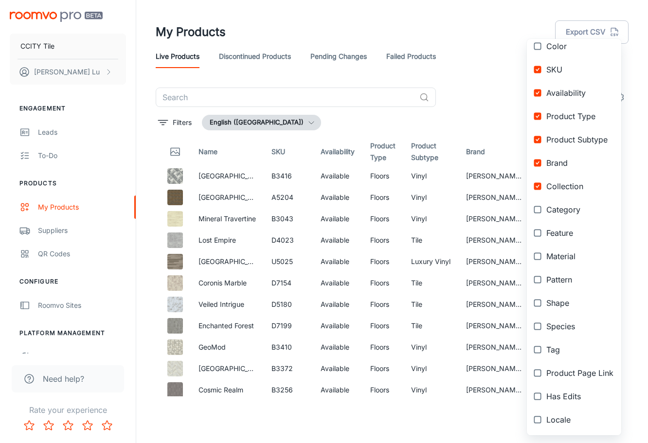
click at [647, 26] on div at bounding box center [324, 221] width 648 height 443
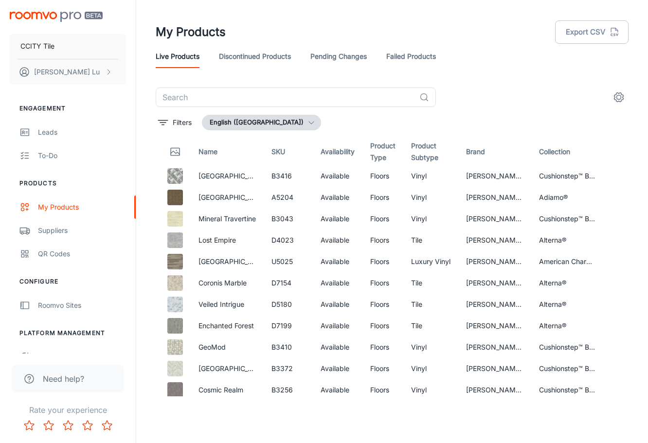
click at [642, 32] on div "Columns Thumbnail Name Color Name Color SKU Availability Product Type Product S…" at bounding box center [324, 221] width 648 height 443
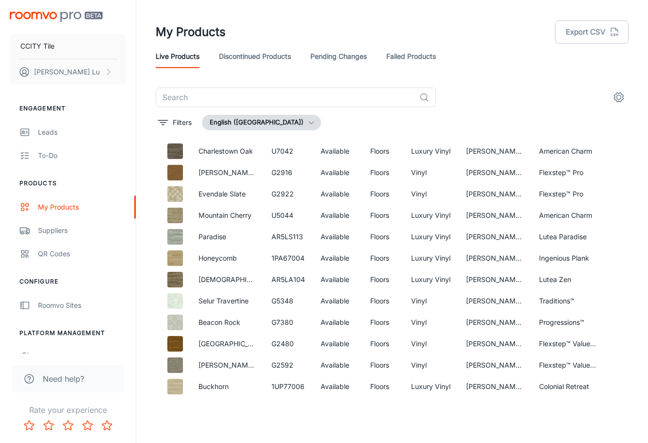
scroll to position [633, 0]
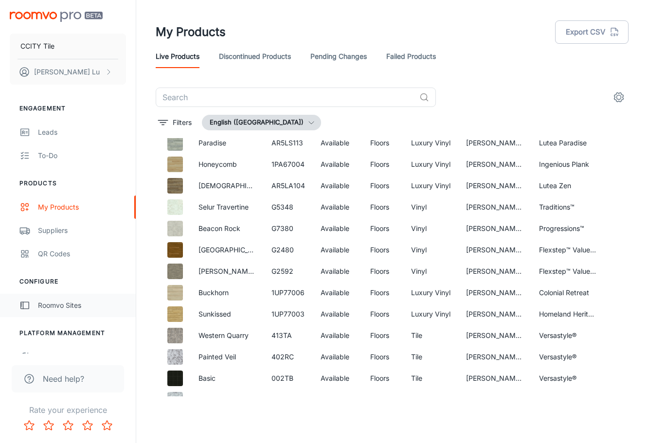
click at [66, 308] on div "Roomvo Sites" at bounding box center [82, 305] width 88 height 11
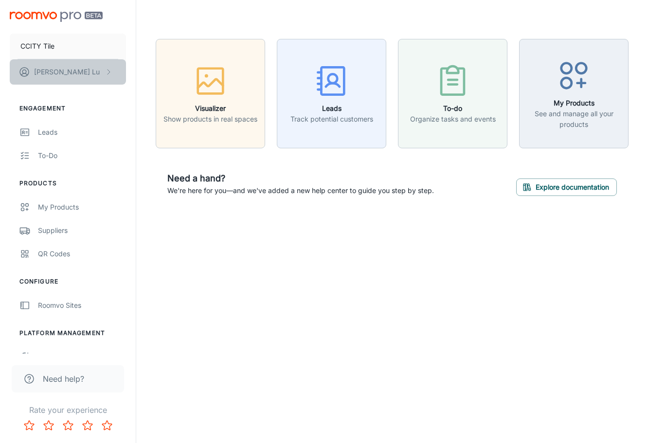
click at [103, 77] on button "Darren Lu" at bounding box center [68, 71] width 116 height 25
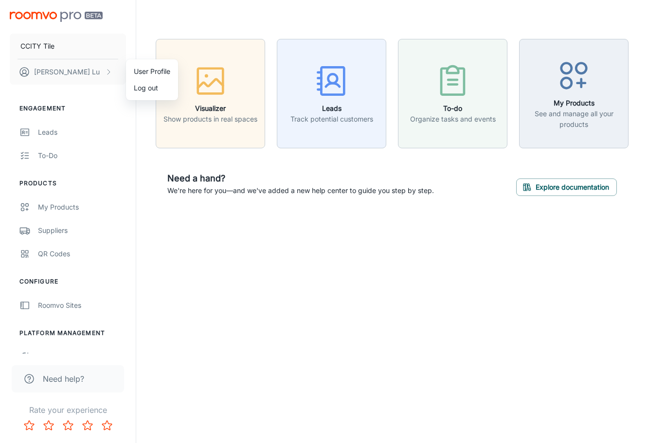
click at [58, 231] on div at bounding box center [324, 221] width 648 height 443
click at [47, 233] on div "Suppliers" at bounding box center [82, 230] width 88 height 11
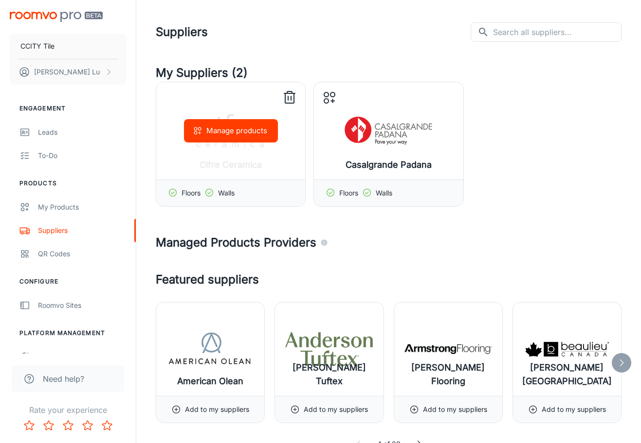
click at [289, 95] on icon at bounding box center [290, 98] width 16 height 16
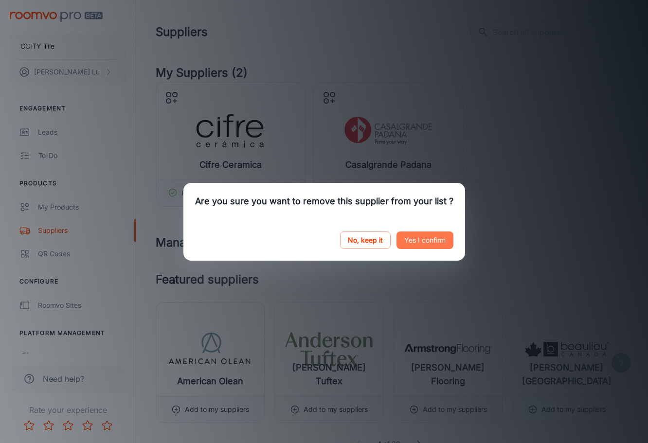
click at [426, 245] on button "Yes I confirm" at bounding box center [425, 241] width 57 height 18
